Goal: Browse casually: Explore the website without a specific task or goal

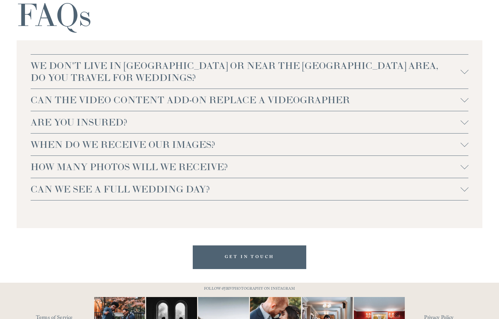
scroll to position [1410, 0]
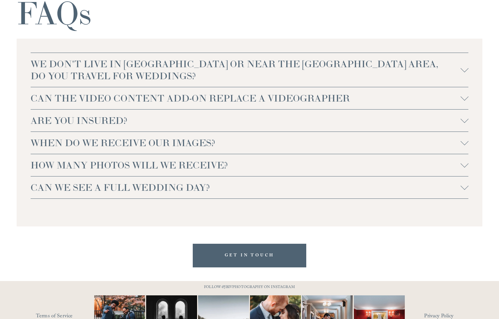
click at [464, 71] on div at bounding box center [465, 68] width 8 height 8
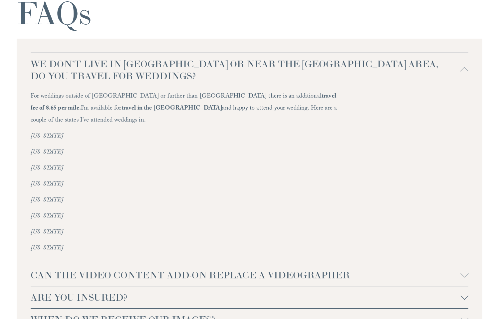
click at [464, 71] on div at bounding box center [465, 71] width 8 height 8
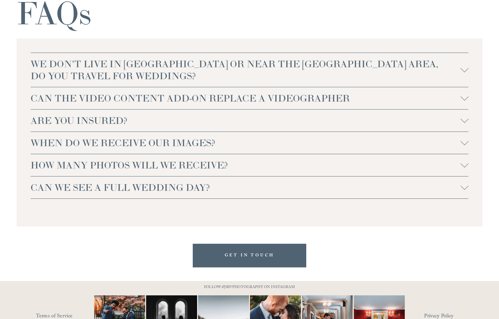
click at [466, 99] on div at bounding box center [465, 97] width 8 height 8
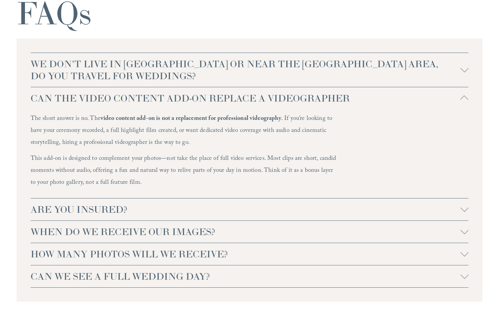
click at [465, 99] on div at bounding box center [465, 100] width 8 height 8
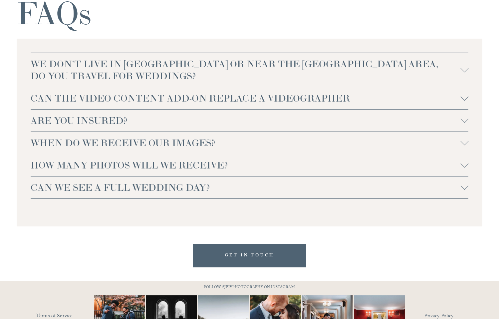
click at [461, 115] on button "ARE YOU INSURED?" at bounding box center [250, 121] width 438 height 22
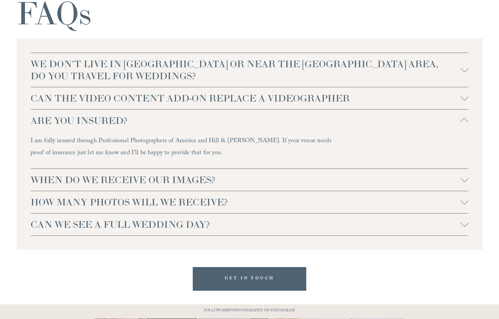
click at [461, 115] on button "ARE YOU INSURED?" at bounding box center [250, 121] width 438 height 22
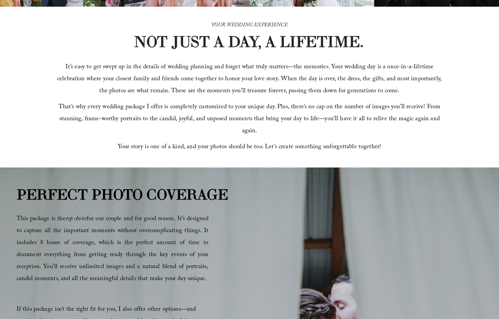
scroll to position [0, 0]
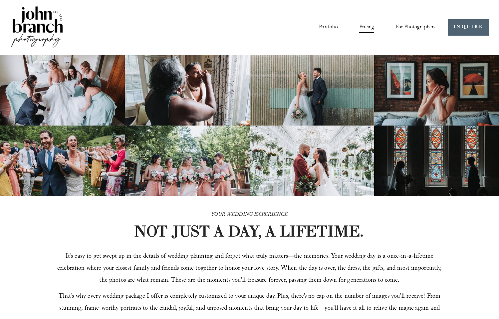
click at [45, 29] on img at bounding box center [37, 27] width 54 height 45
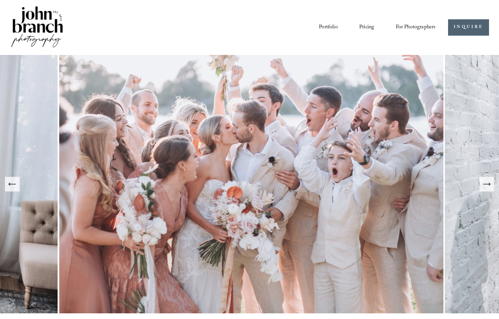
click at [488, 186] on icon "Next Slide" at bounding box center [486, 184] width 9 height 9
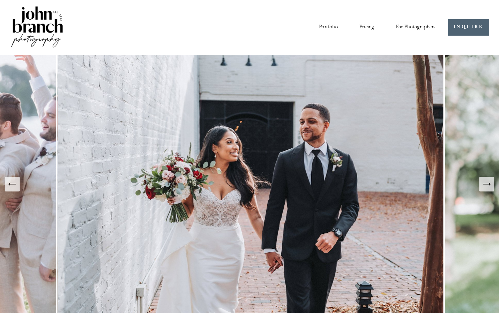
click at [488, 186] on icon "Next Slide" at bounding box center [486, 184] width 9 height 9
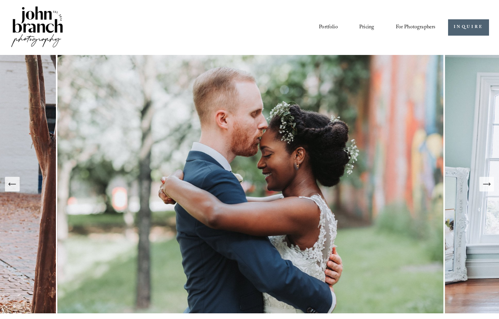
click at [488, 186] on icon "Next Slide" at bounding box center [486, 184] width 9 height 9
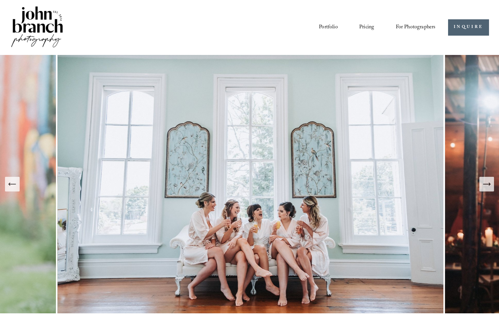
click at [488, 186] on icon "Next Slide" at bounding box center [486, 184] width 9 height 9
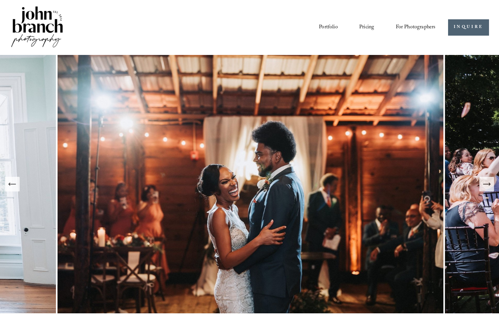
click at [488, 186] on icon "Next Slide" at bounding box center [486, 184] width 9 height 9
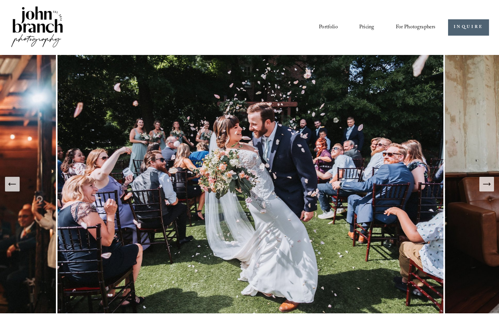
scroll to position [2, 0]
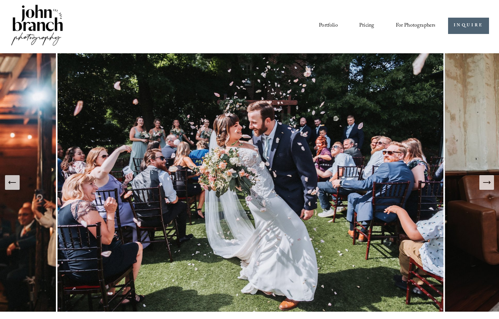
click at [488, 186] on icon "Next Slide" at bounding box center [486, 182] width 9 height 9
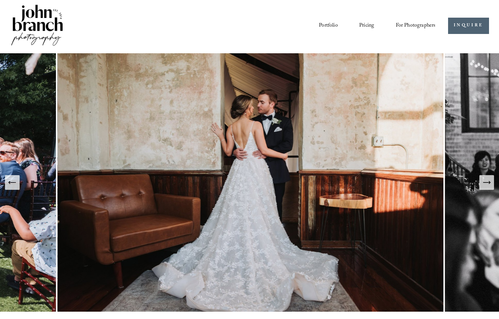
click at [488, 186] on icon "Next Slide" at bounding box center [486, 182] width 9 height 9
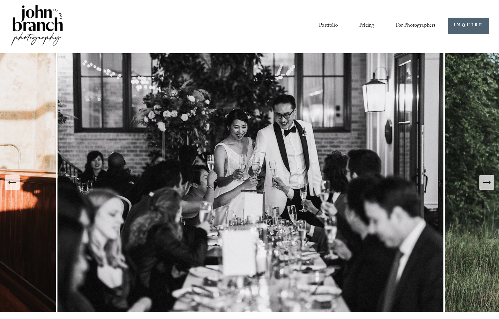
scroll to position [1, 0]
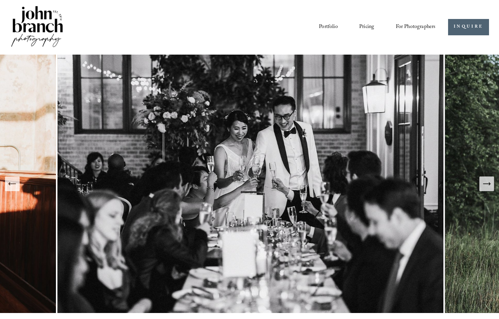
click at [488, 186] on icon "Next Slide" at bounding box center [486, 183] width 9 height 9
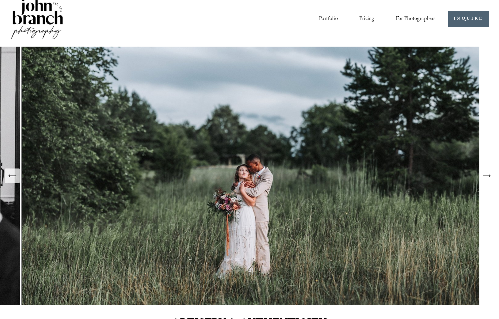
scroll to position [0, 0]
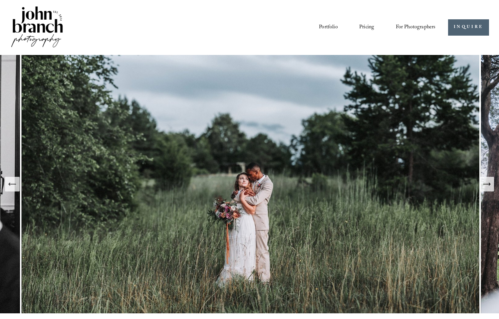
click at [490, 187] on icon "Next Slide" at bounding box center [486, 184] width 9 height 9
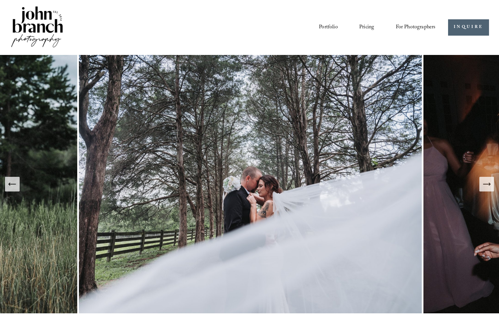
click at [490, 187] on icon "Next Slide" at bounding box center [486, 184] width 9 height 9
